Goal: Navigation & Orientation: Find specific page/section

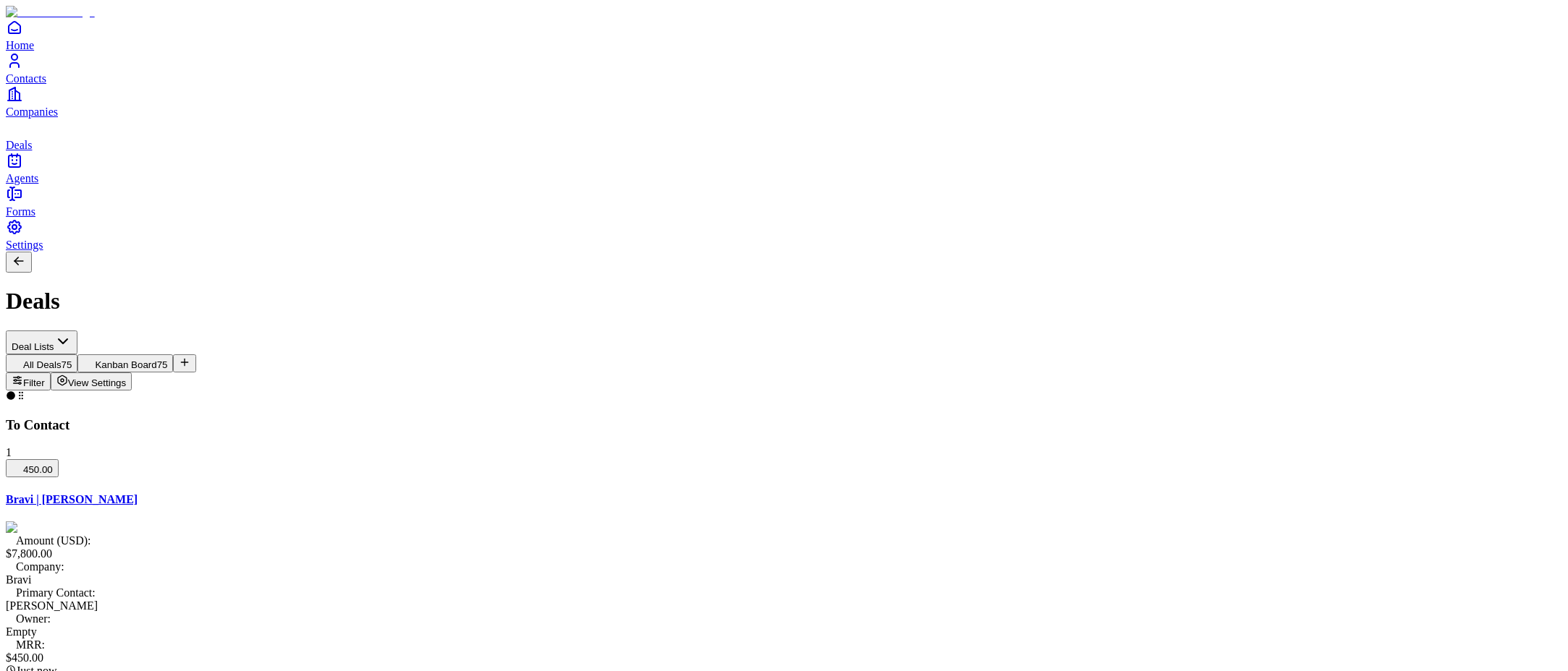
click at [127, 378] on span "View Settings" at bounding box center [97, 383] width 59 height 11
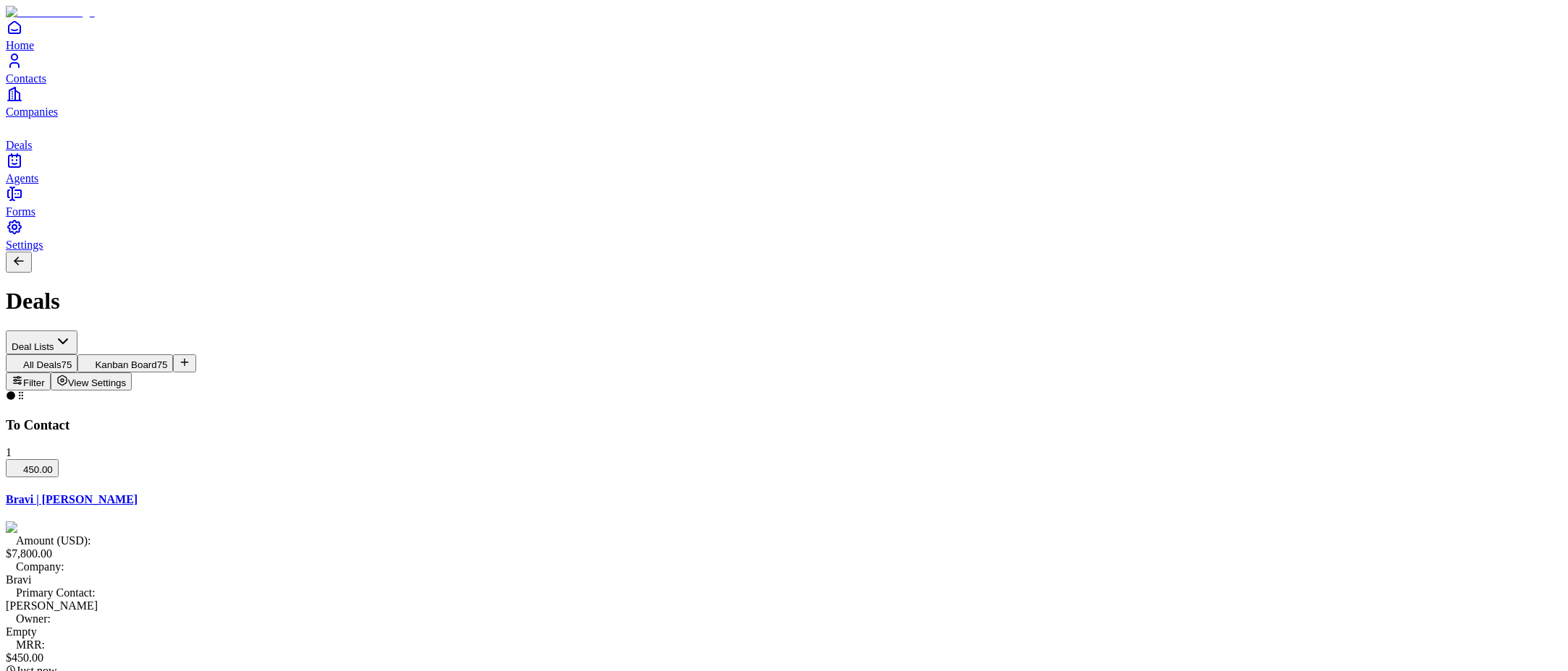
click at [132, 373] on button "View Settings" at bounding box center [91, 382] width 82 height 18
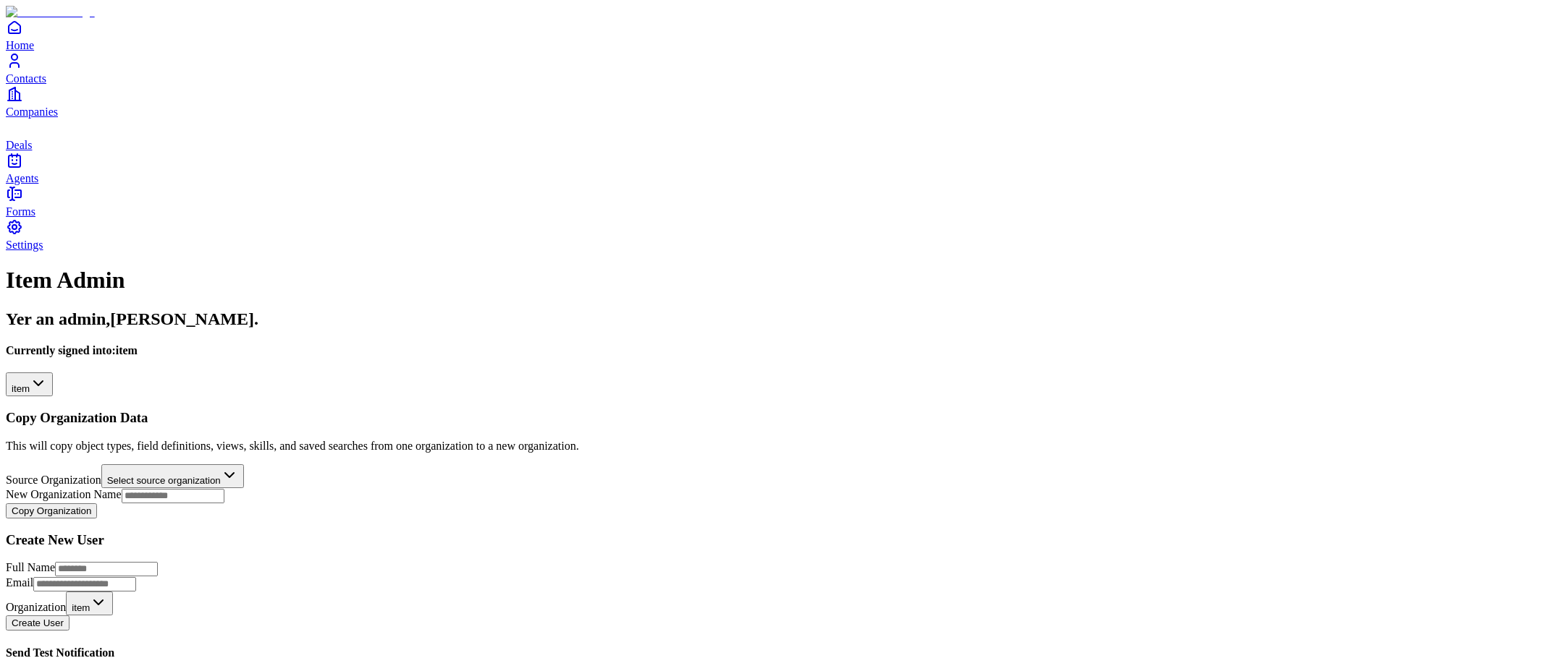
click at [268, 139] on html "**********" at bounding box center [784, 499] width 1568 height 998
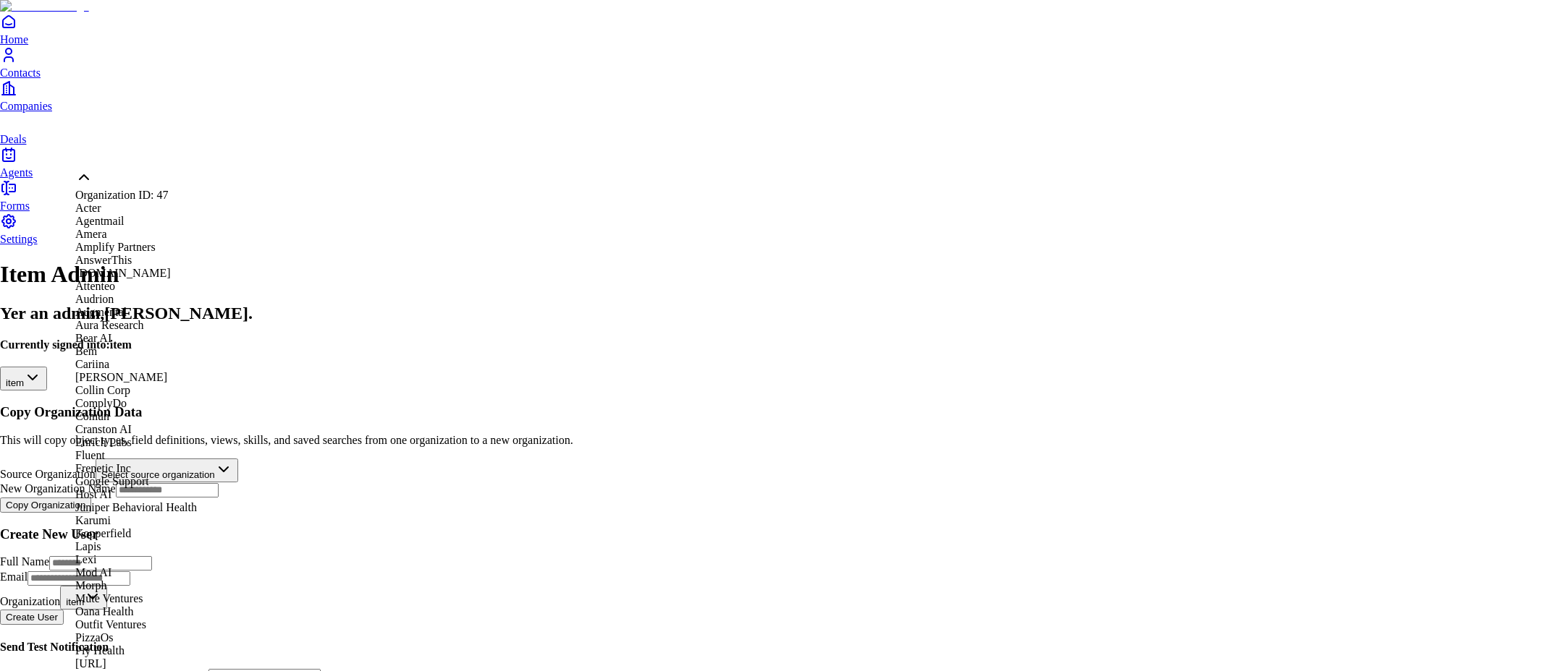
scroll to position [957, 0]
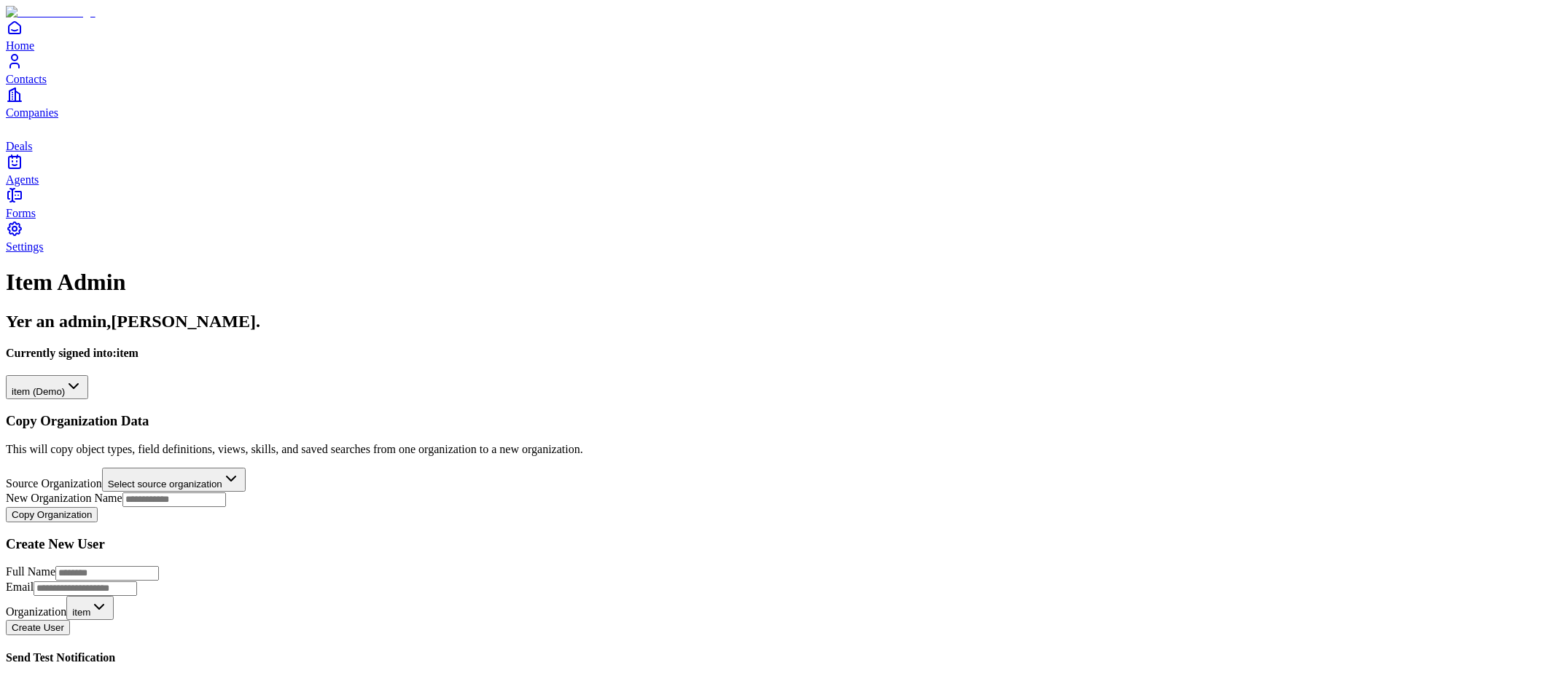
click at [369, 312] on h2 "Yer an admin, Carlos ." at bounding box center [784, 322] width 1556 height 20
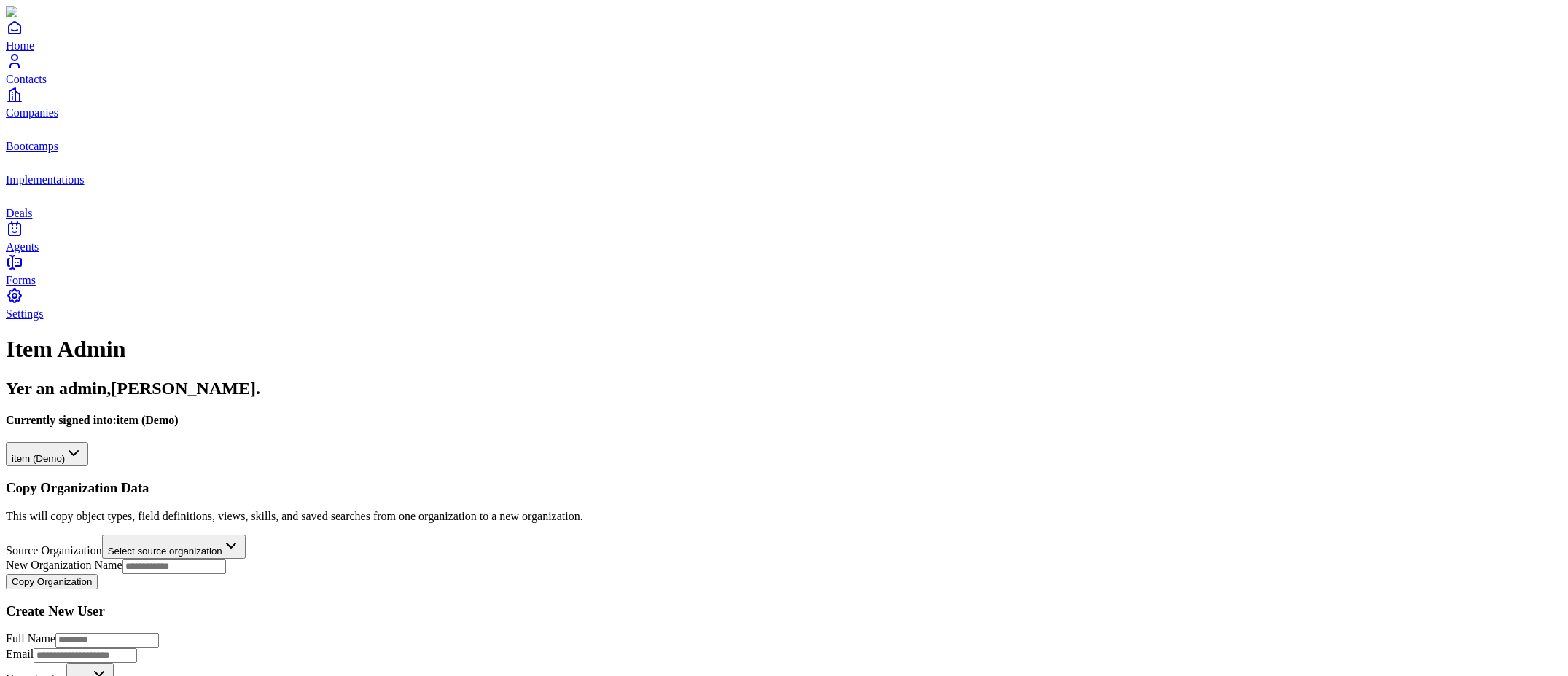
click at [59, 186] on span "Implementations" at bounding box center [45, 179] width 79 height 12
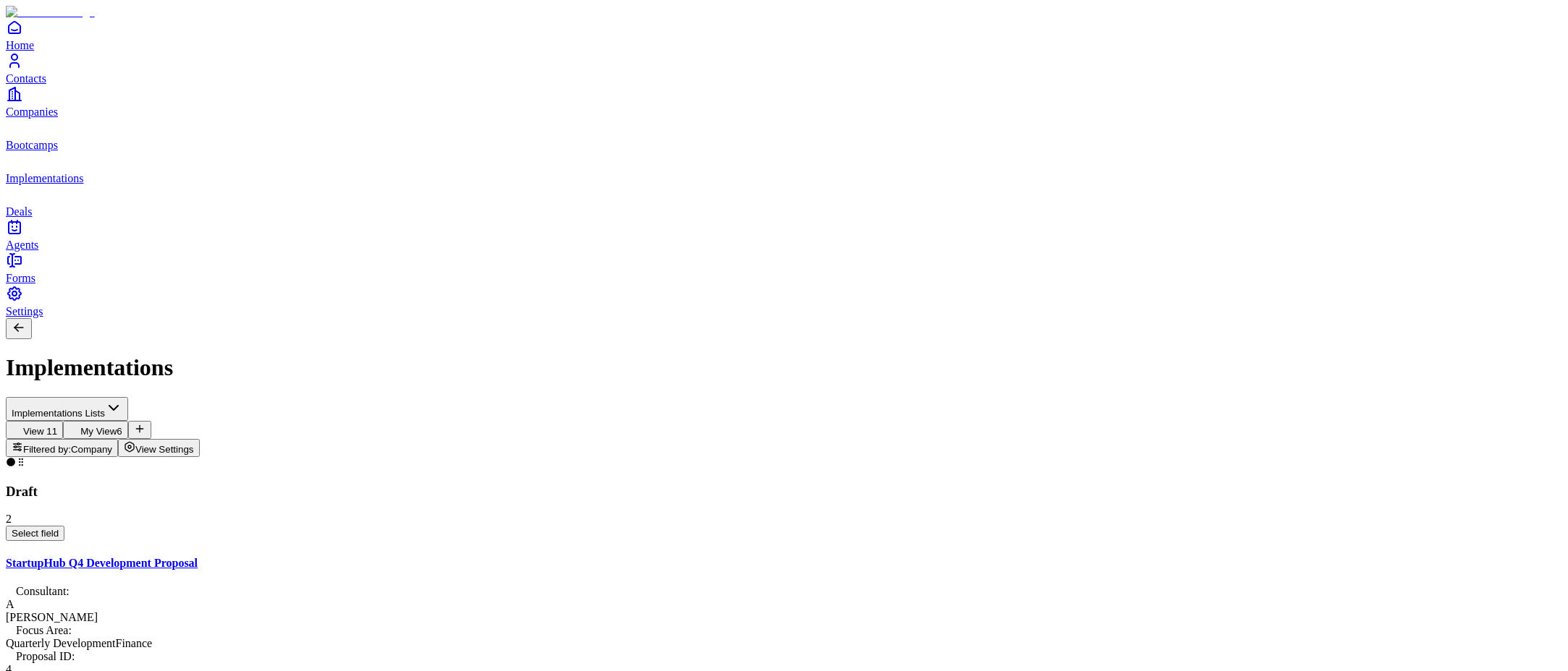
click at [32, 218] on span "Deals" at bounding box center [19, 211] width 26 height 12
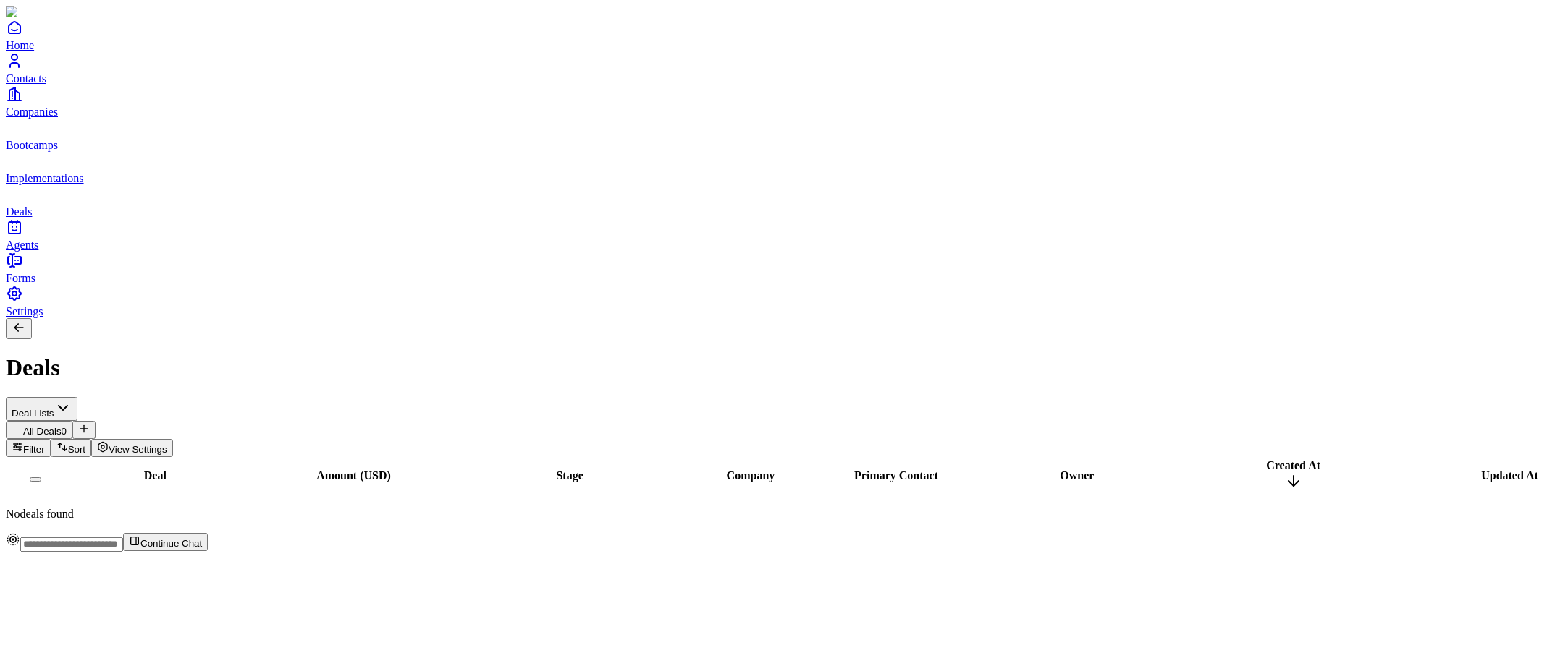
click at [38, 251] on span "Agents" at bounding box center [22, 244] width 33 height 12
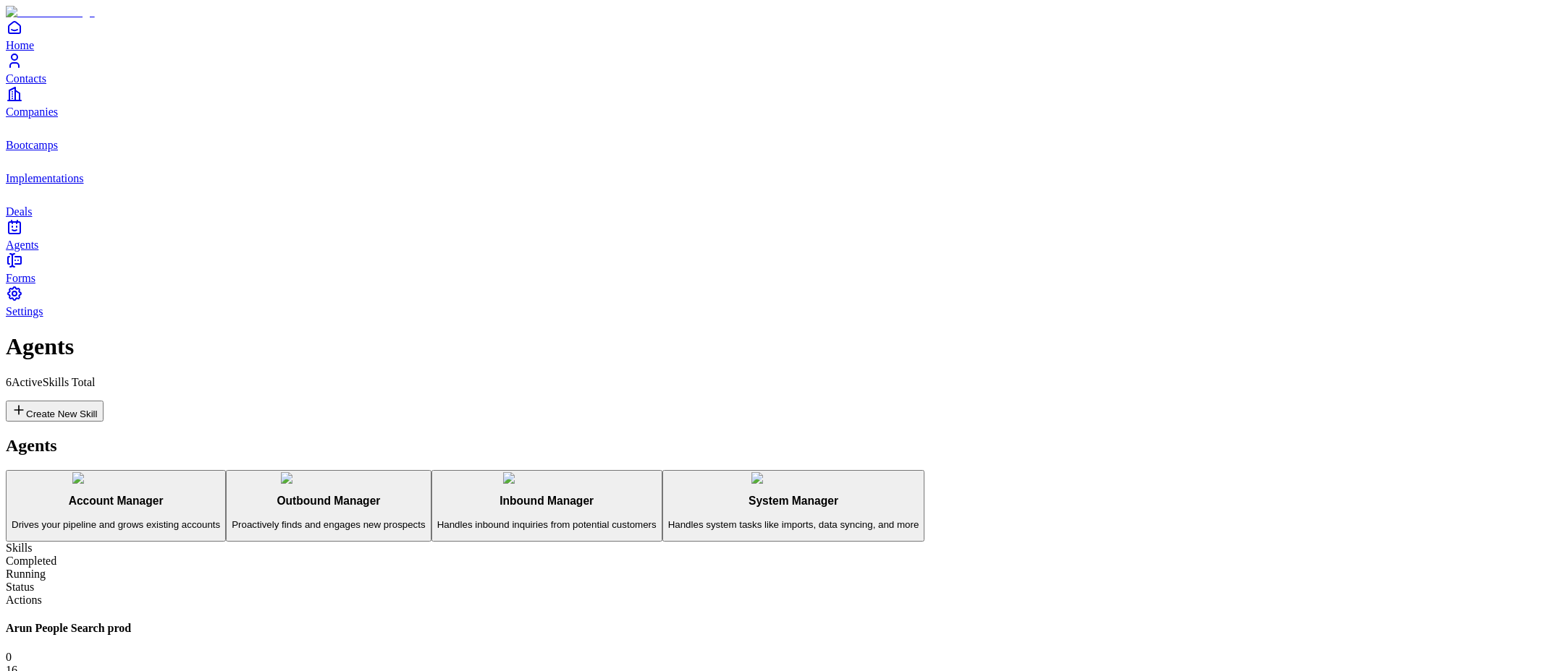
click at [53, 151] on span "Bootcamps" at bounding box center [32, 144] width 52 height 12
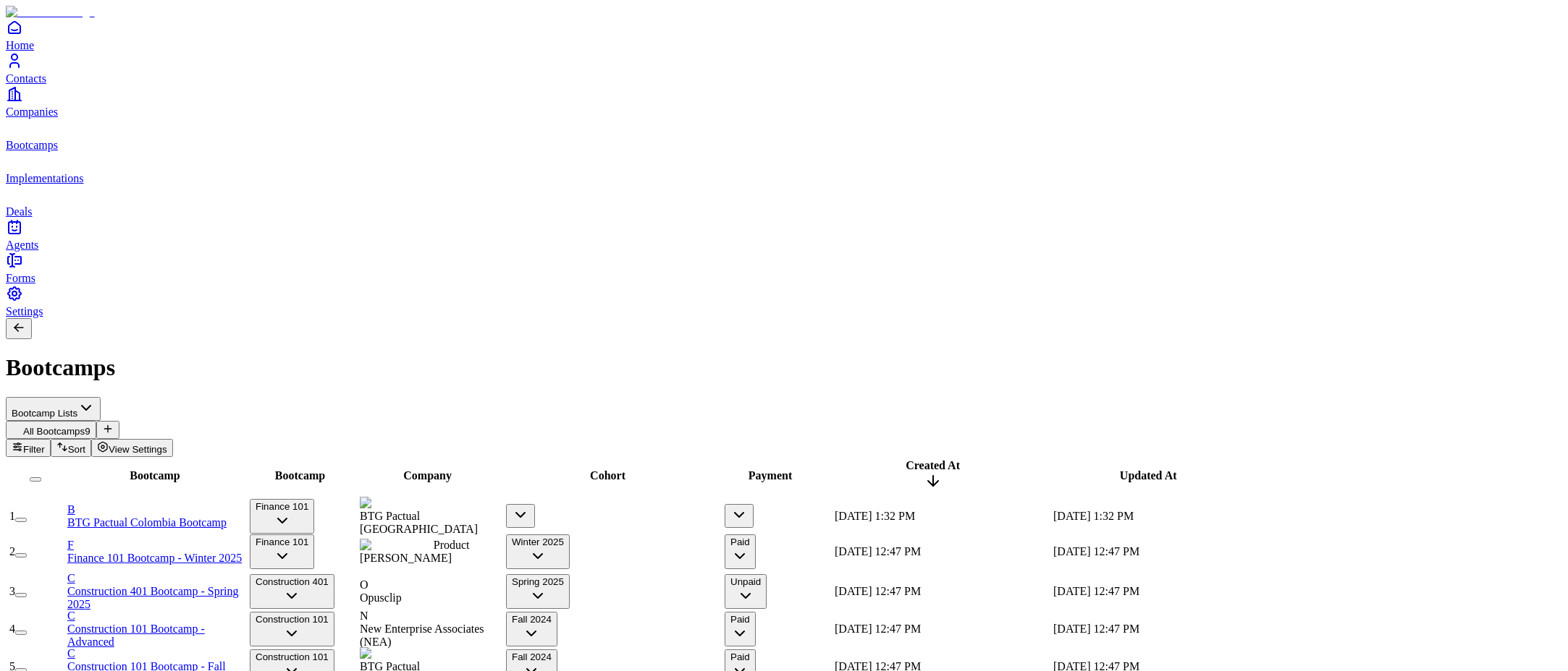
click at [167, 444] on span "View Settings" at bounding box center [138, 449] width 59 height 11
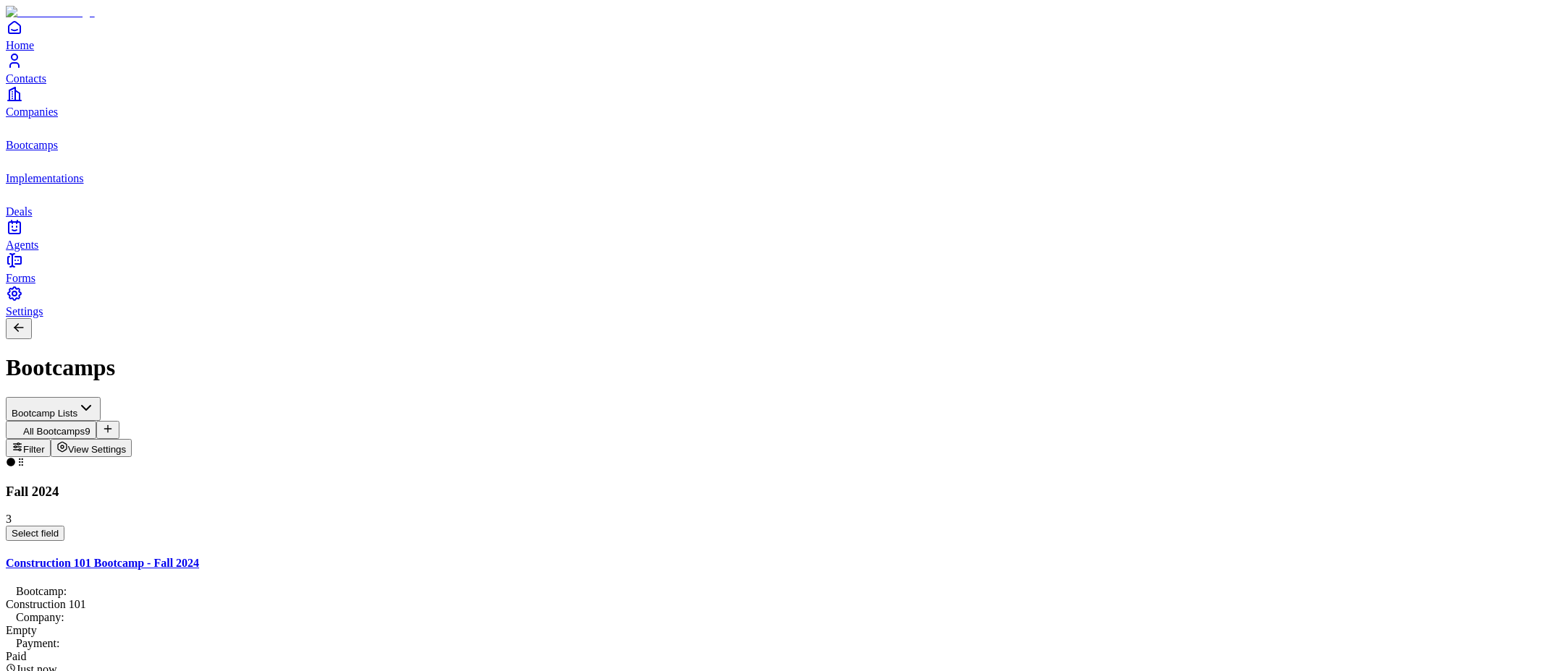
click at [127, 444] on span "View Settings" at bounding box center [97, 449] width 59 height 11
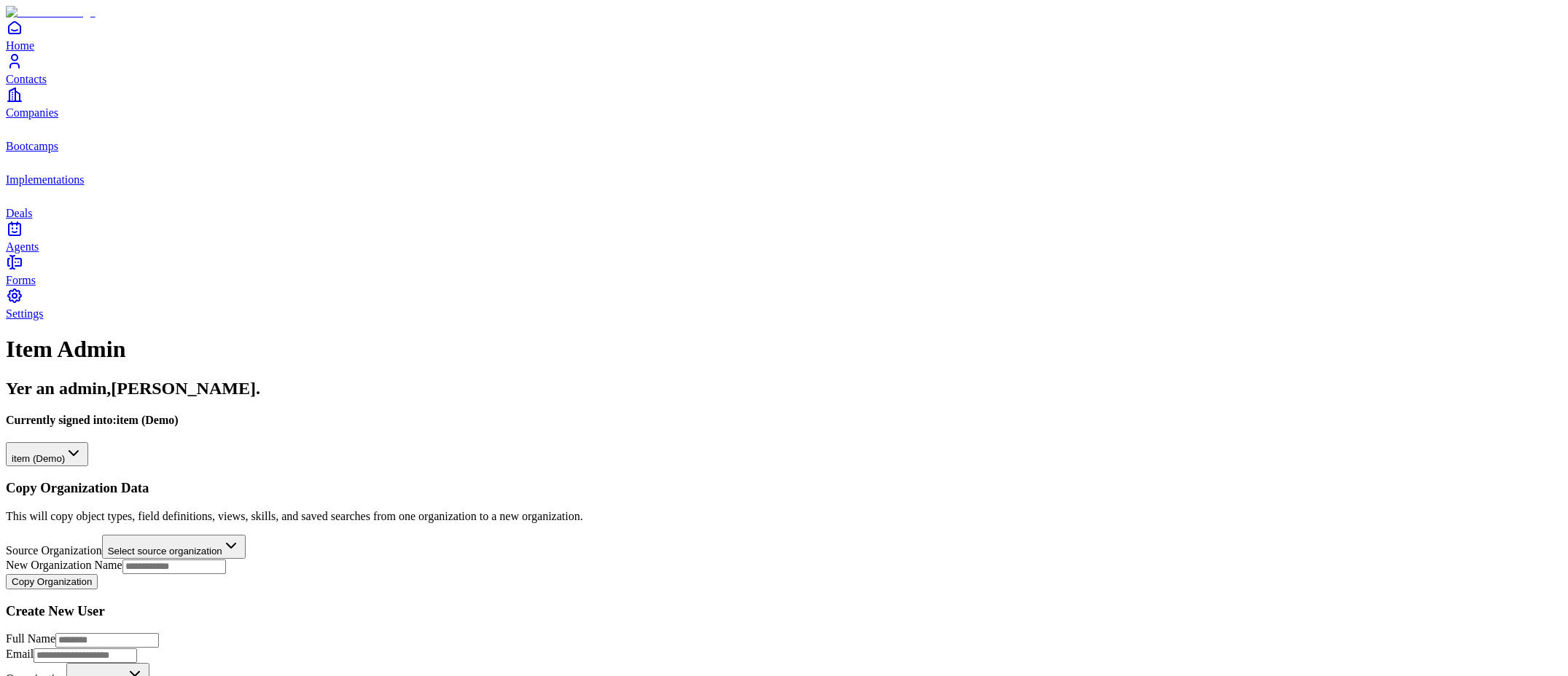
click at [242, 153] on html "**********" at bounding box center [784, 536] width 1568 height 1073
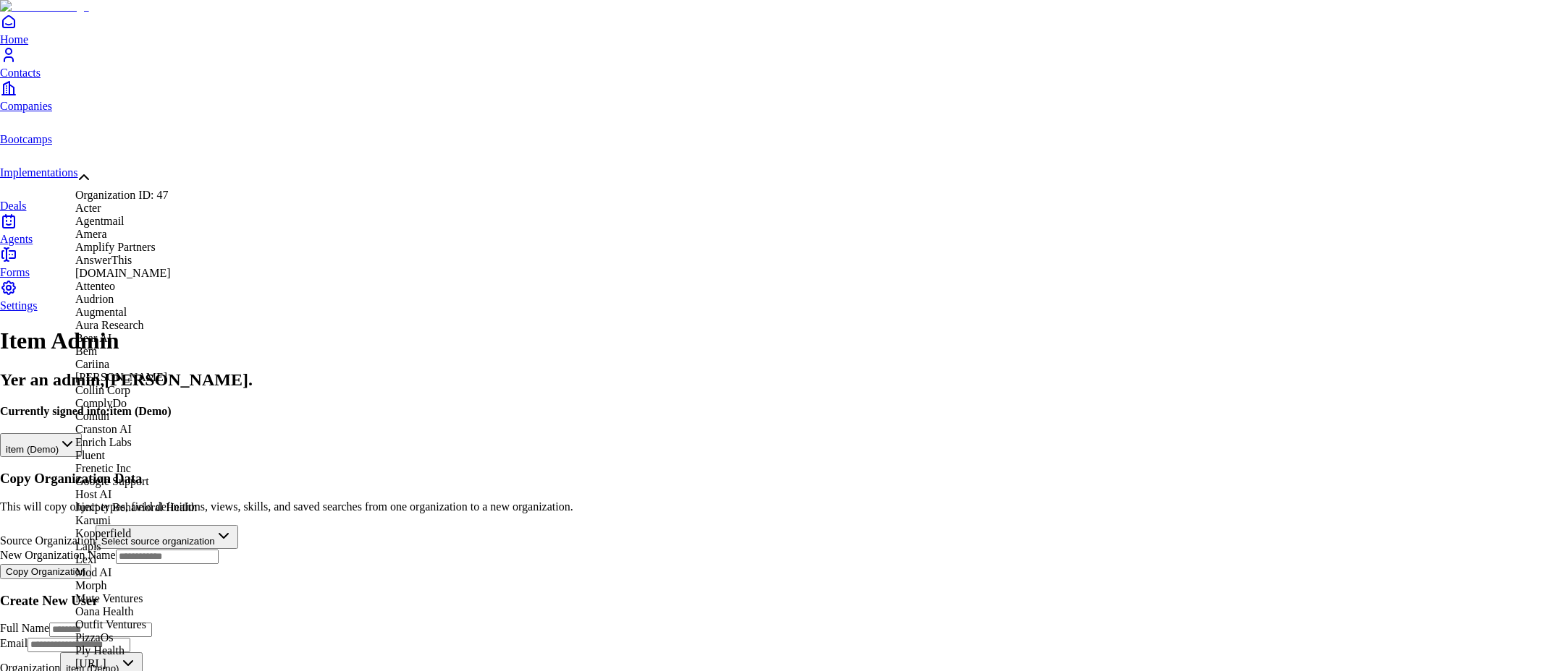
scroll to position [193, 0]
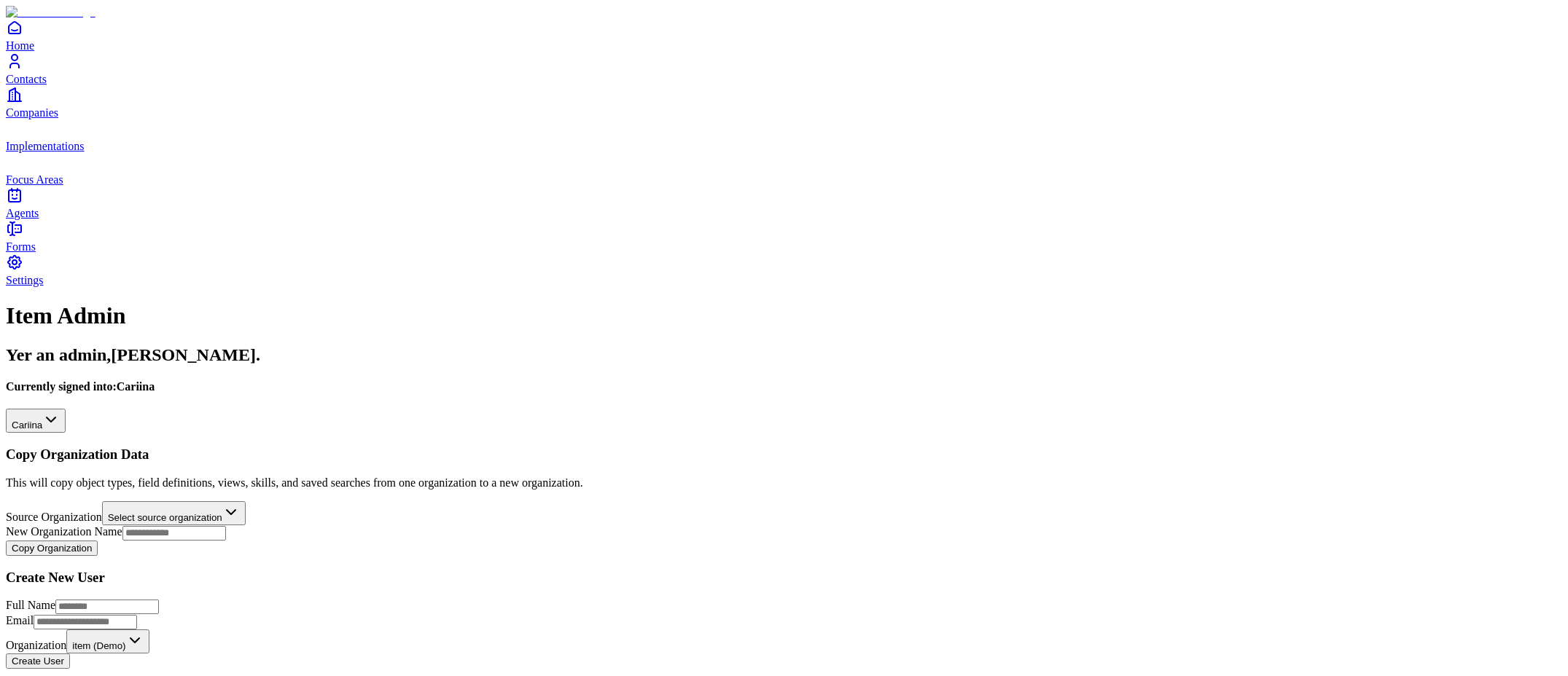
click at [37, 186] on link "Focus Areas" at bounding box center [784, 169] width 1556 height 33
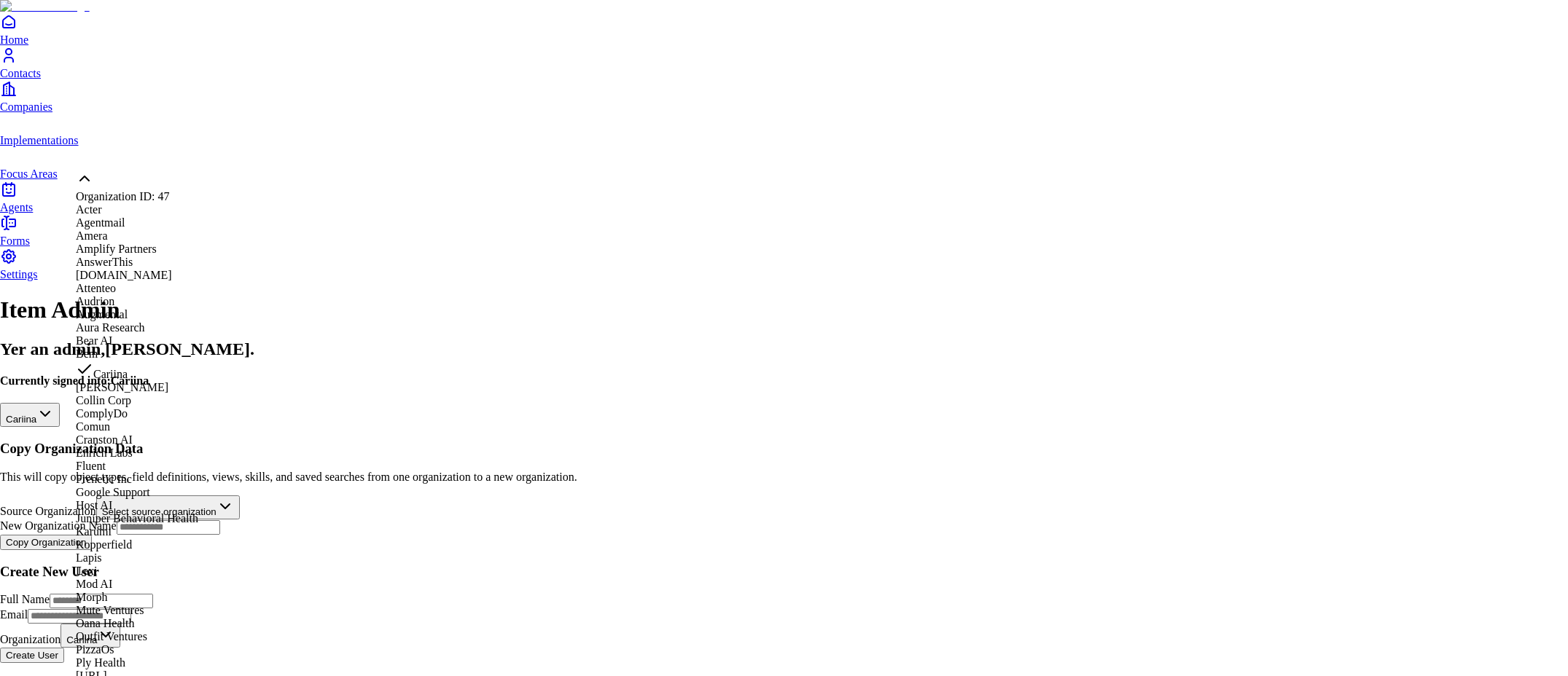
click at [150, 151] on html "**********" at bounding box center [784, 517] width 1568 height 1033
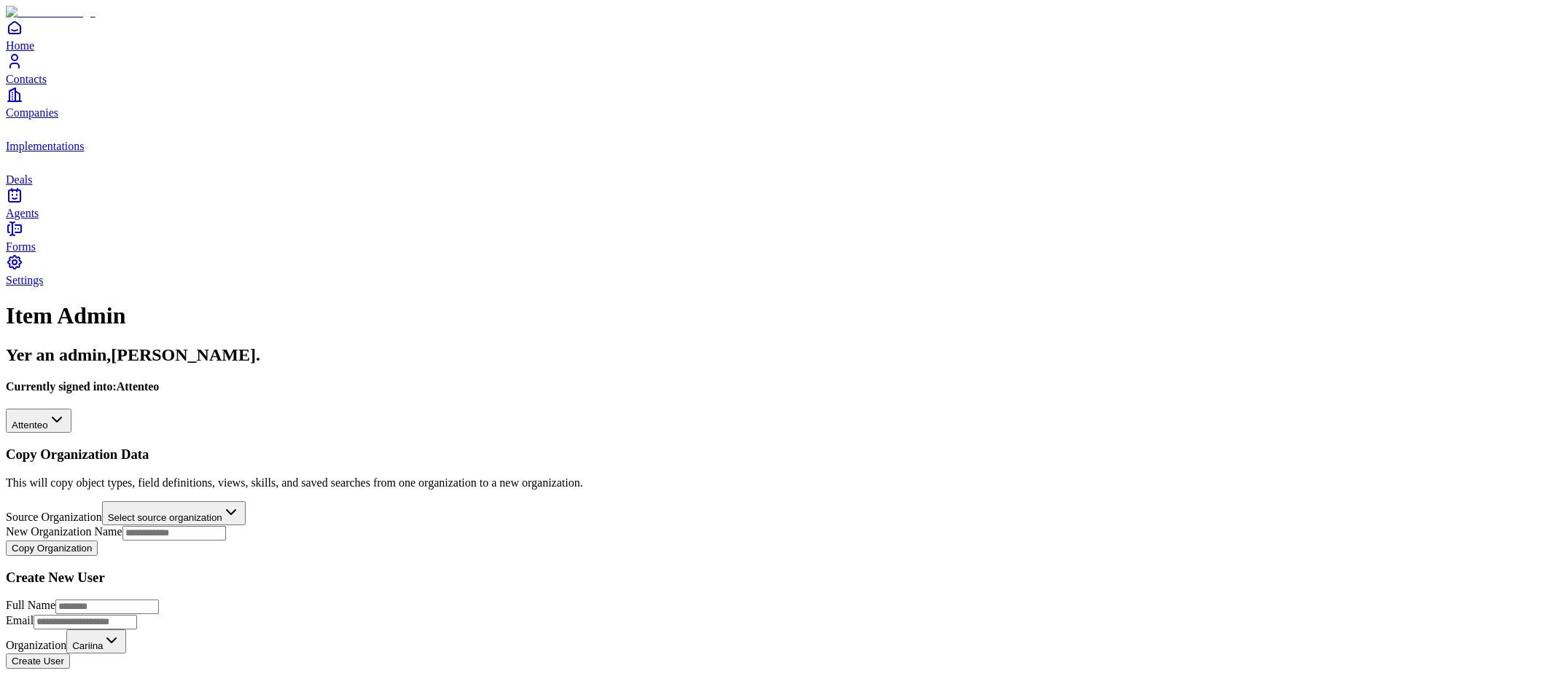
click at [6, 153] on use "deals" at bounding box center [6, 153] width 0 height 0
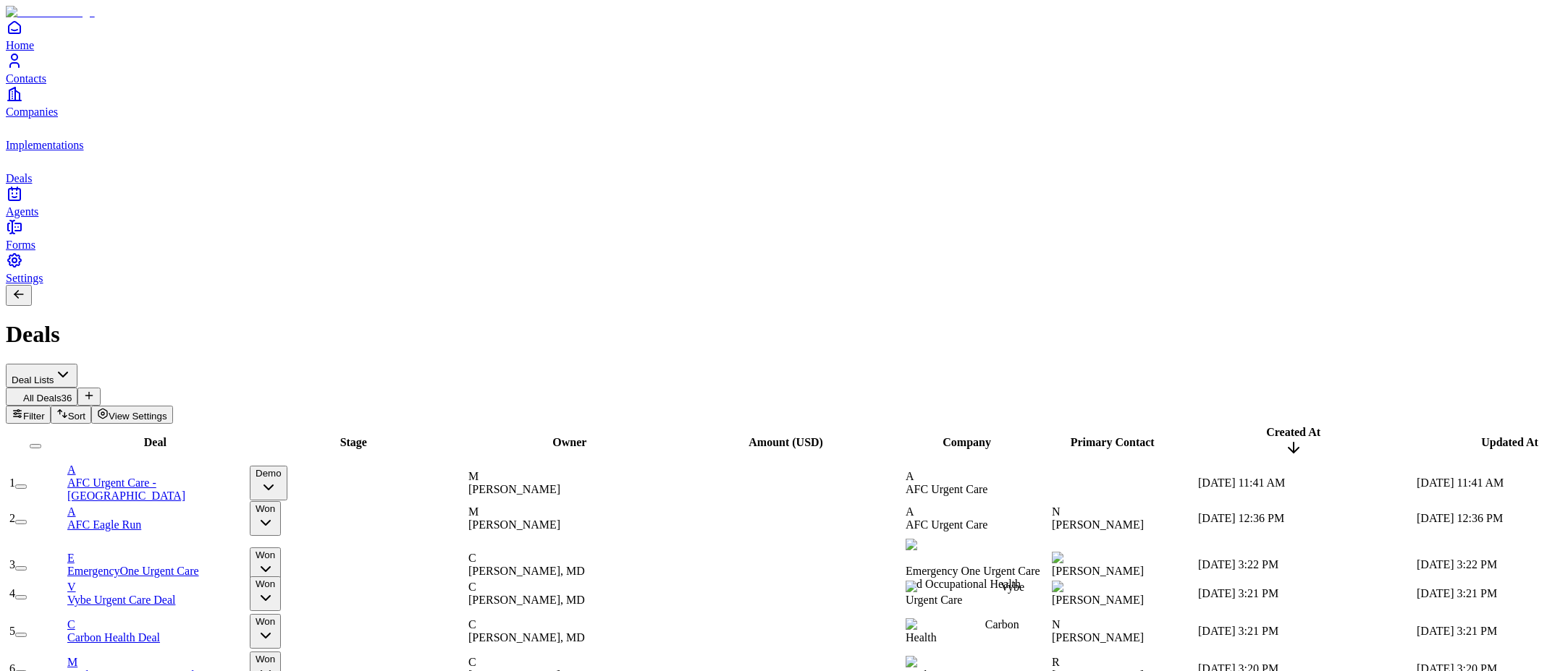
click at [167, 411] on span "View Settings" at bounding box center [138, 416] width 59 height 11
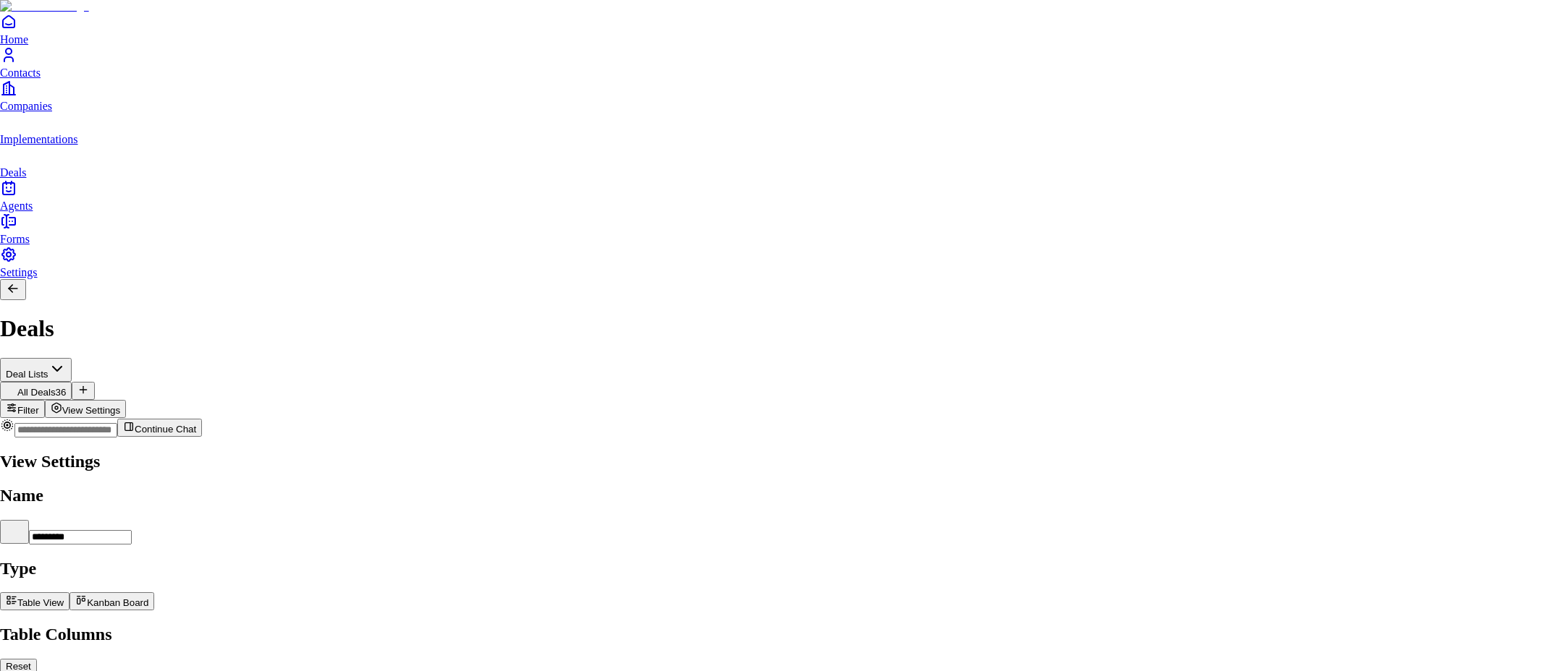
click at [526, 449] on div at bounding box center [784, 449] width 1568 height 0
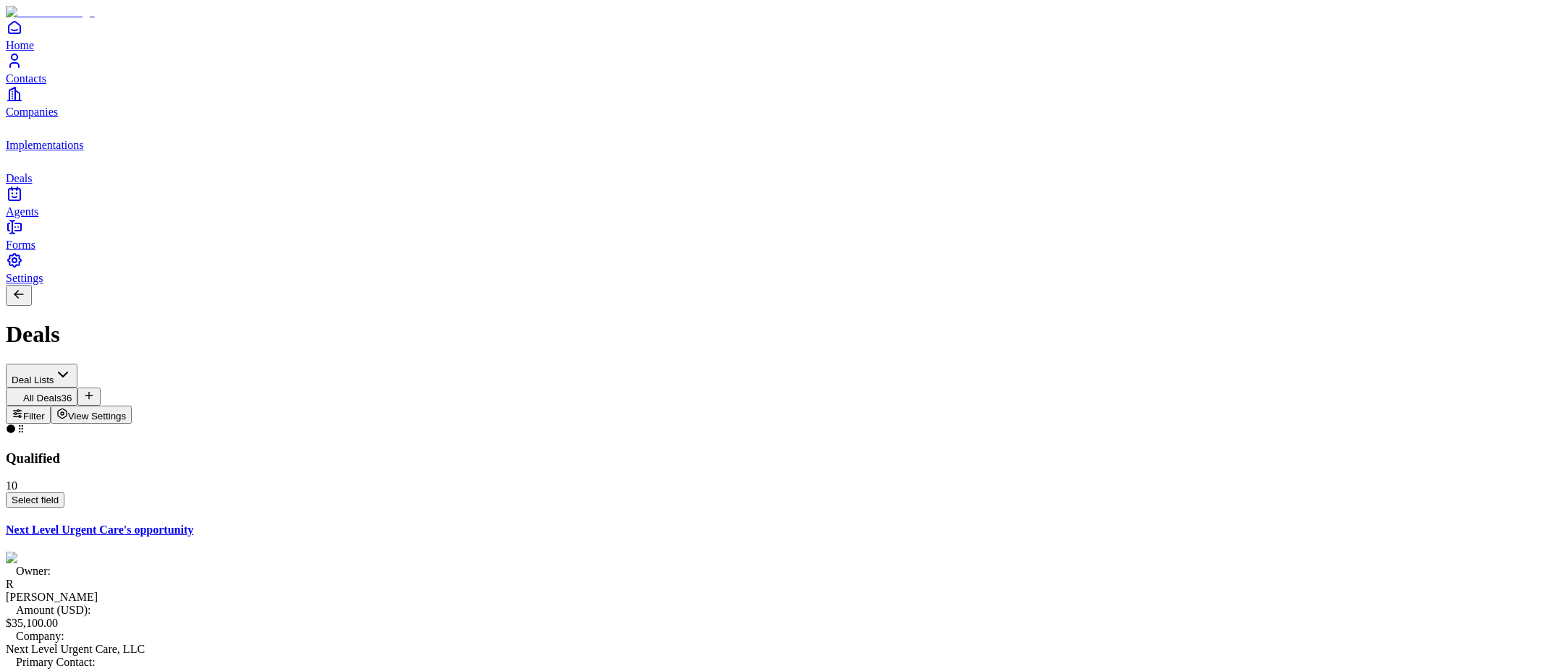
click at [23, 36] on icon "Home" at bounding box center [15, 28] width 17 height 17
